Goal: Task Accomplishment & Management: Manage account settings

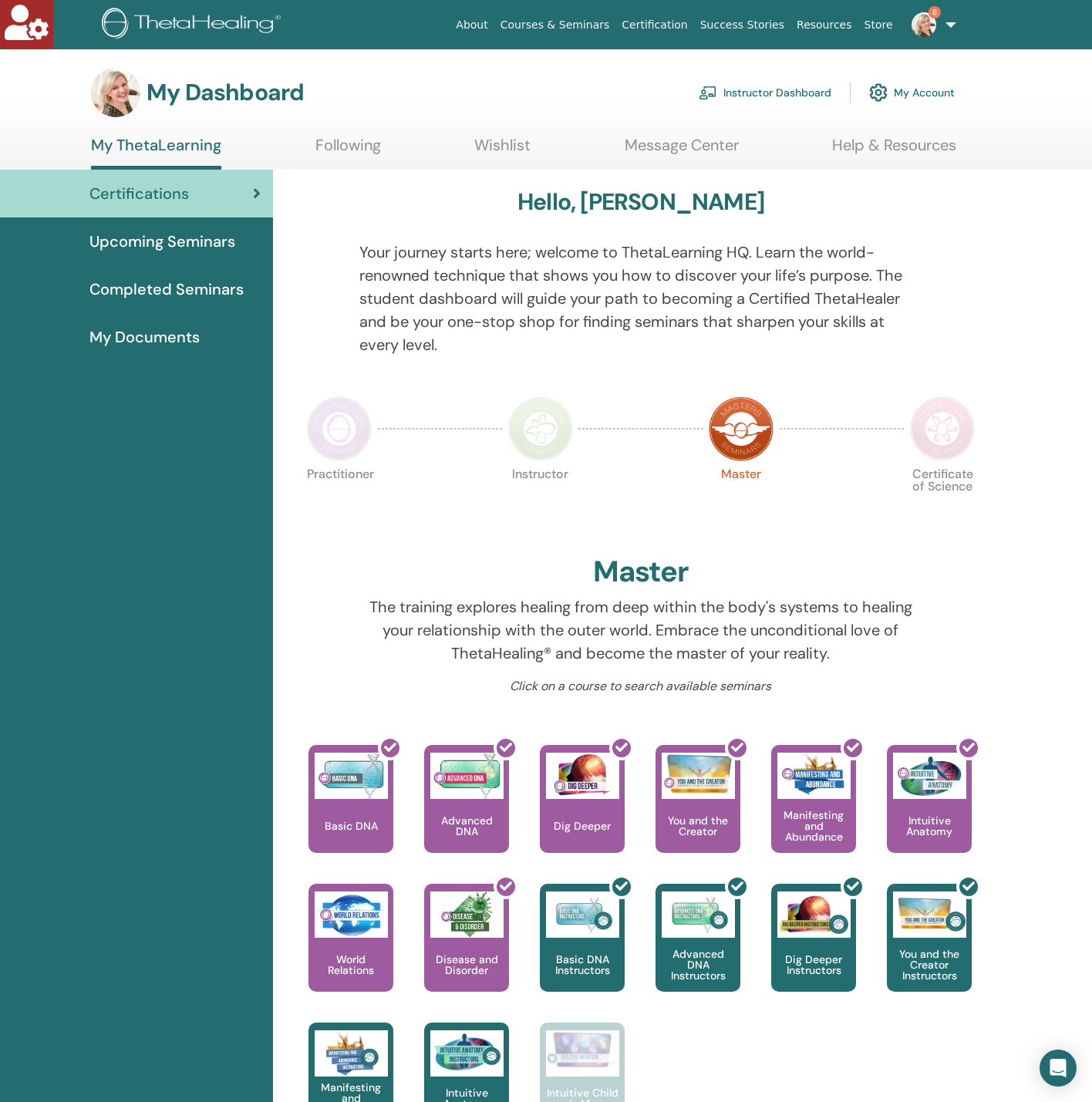
click at [938, 88] on link "My Account" at bounding box center [912, 93] width 86 height 34
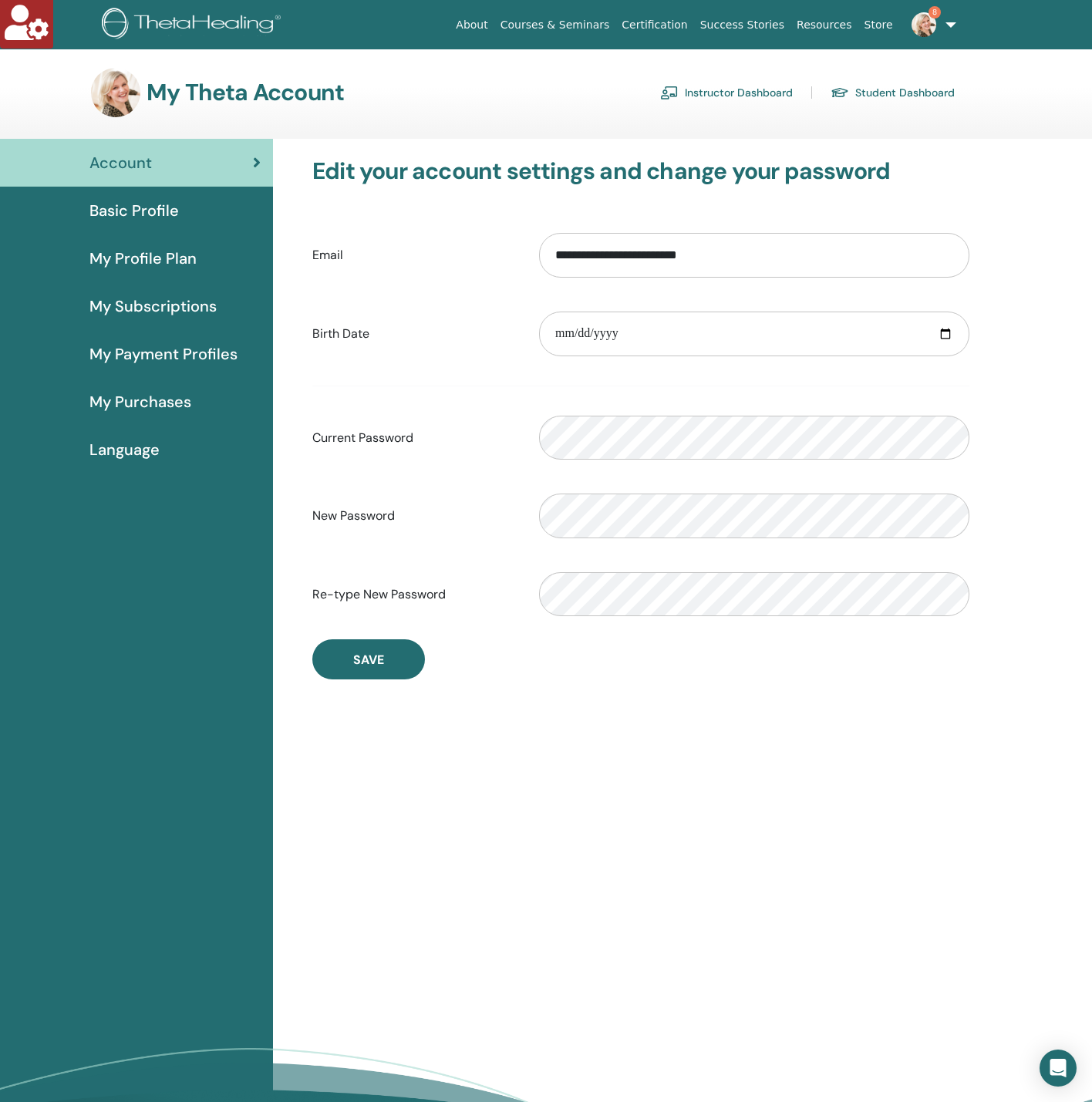
click at [155, 210] on span "Basic Profile" at bounding box center [134, 211] width 90 height 23
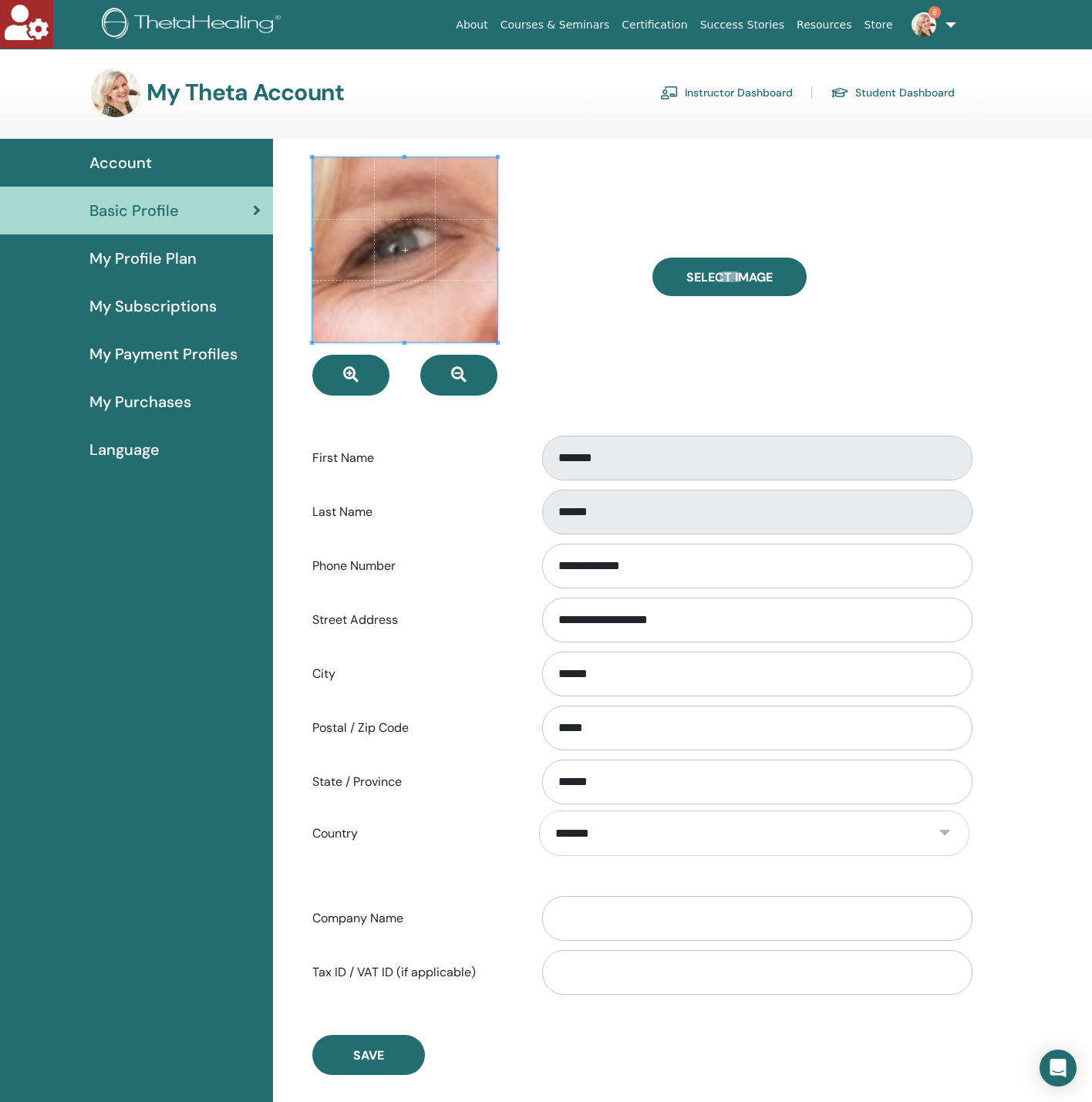
click at [596, 375] on div at bounding box center [471, 276] width 340 height 239
click at [206, 146] on link "Account" at bounding box center [137, 163] width 273 height 48
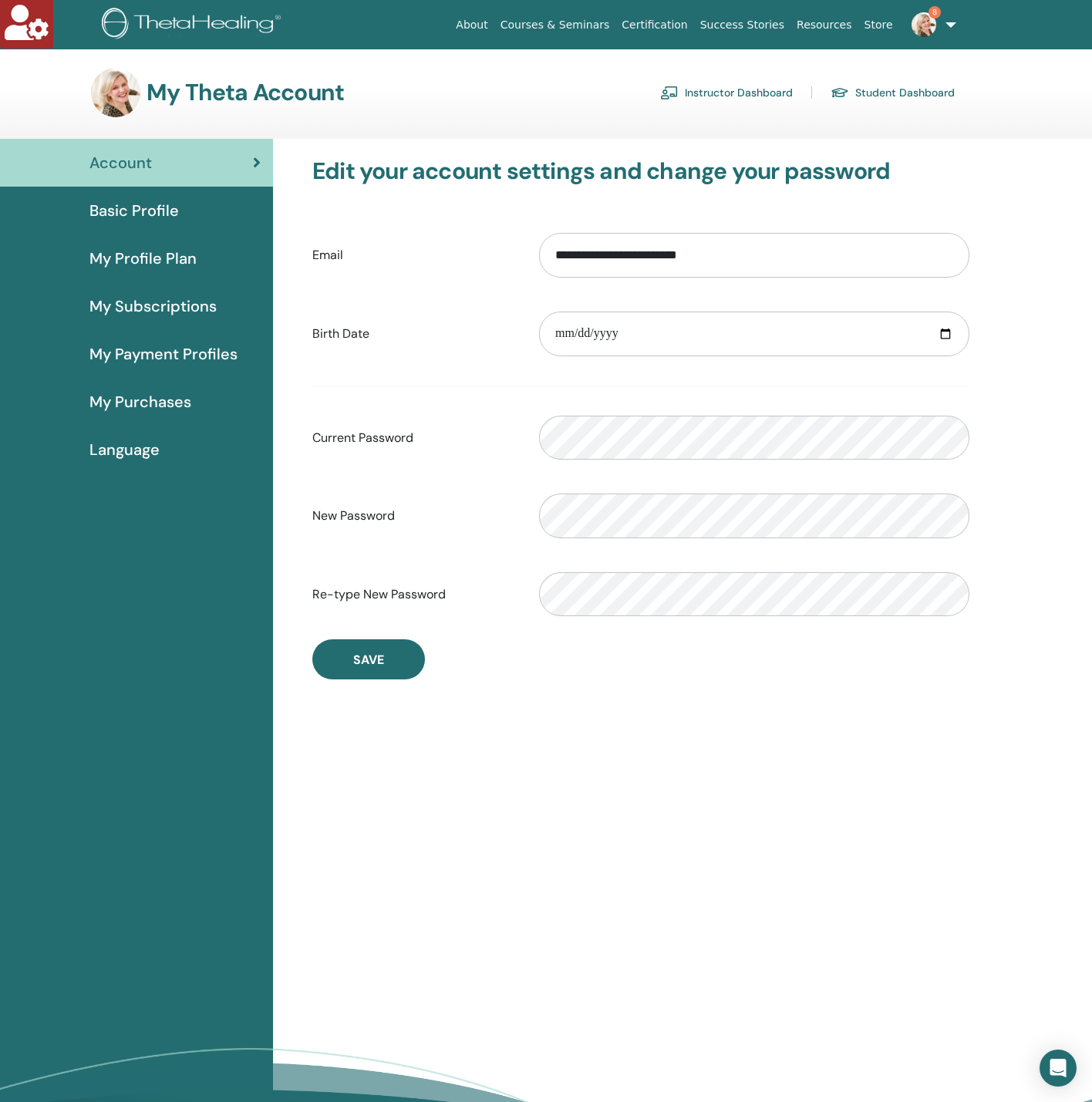
click at [199, 221] on div "Basic Profile" at bounding box center [137, 211] width 249 height 23
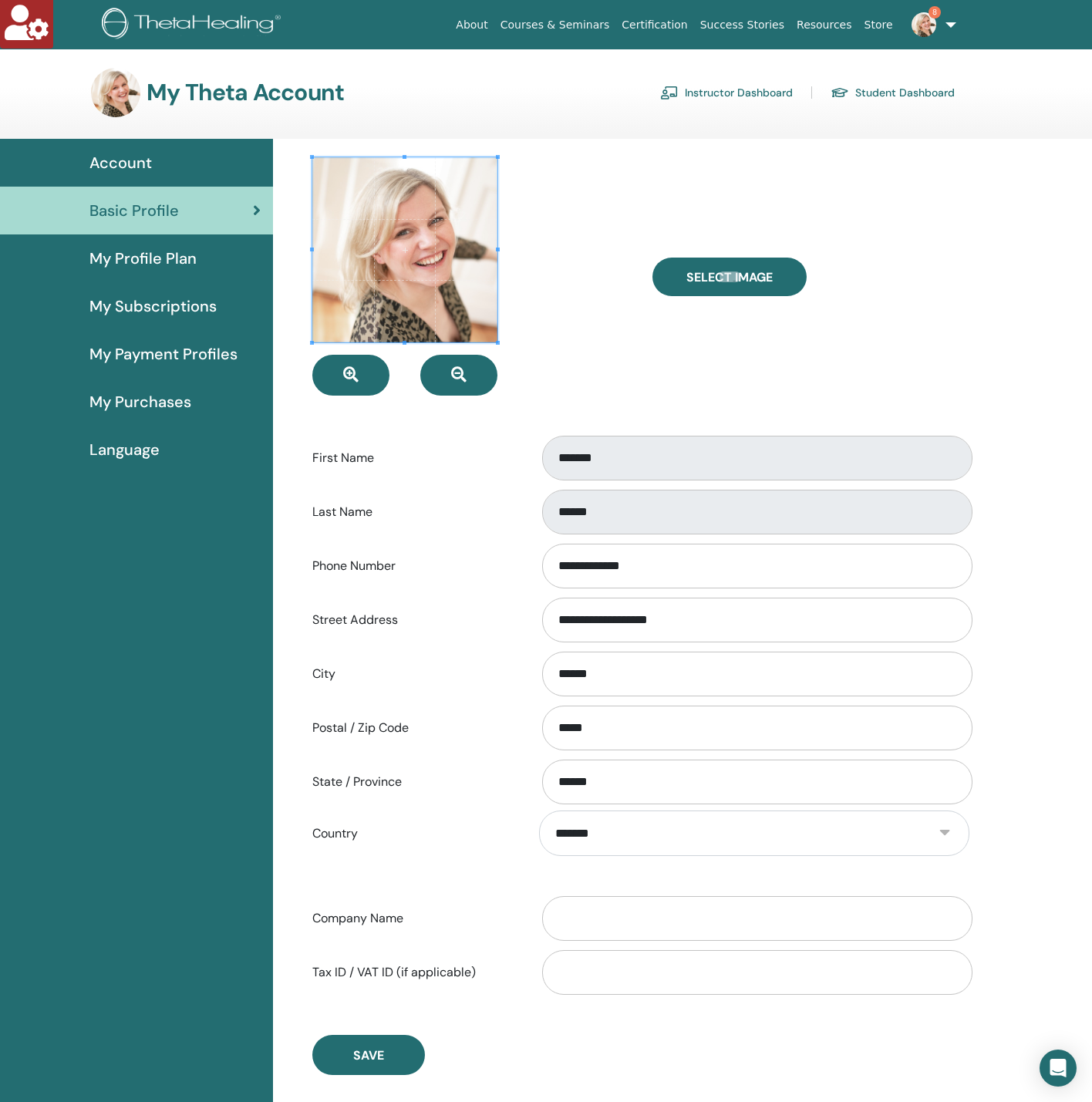
click at [728, 79] on div "My Theta Account Instructor Dashboard Student Dashboard" at bounding box center [523, 93] width 864 height 49
click at [724, 95] on link "Instructor Dashboard" at bounding box center [727, 93] width 133 height 25
